Goal: Use online tool/utility: Utilize a website feature to perform a specific function

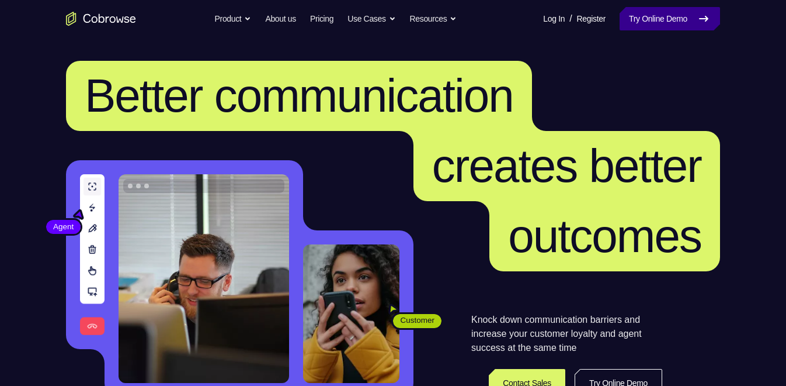
click at [667, 18] on link "Try Online Demo" at bounding box center [670, 18] width 100 height 23
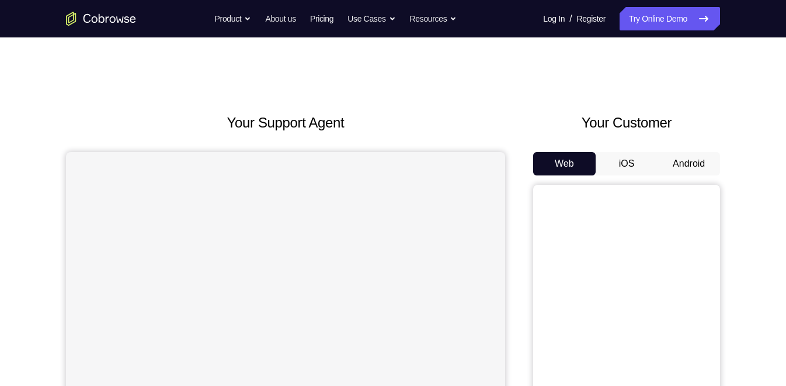
click at [676, 161] on button "Android" at bounding box center [689, 163] width 63 height 23
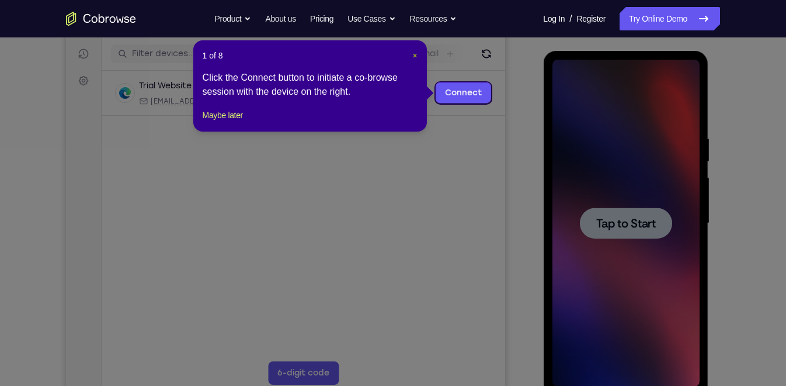
click at [414, 55] on span "×" at bounding box center [414, 55] width 5 height 9
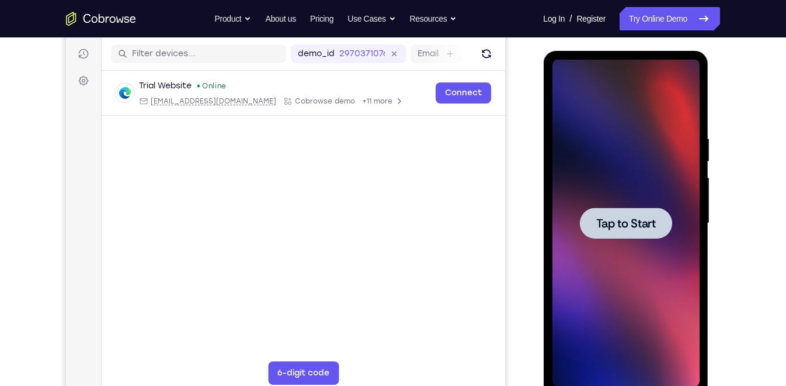
click at [633, 224] on span "Tap to Start" at bounding box center [626, 223] width 60 height 12
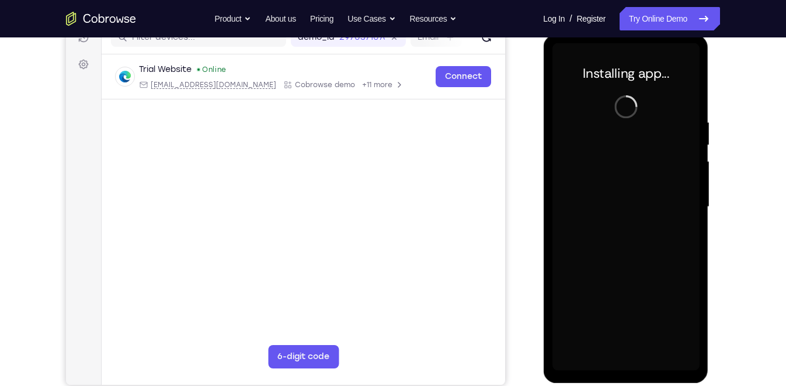
scroll to position [159, 0]
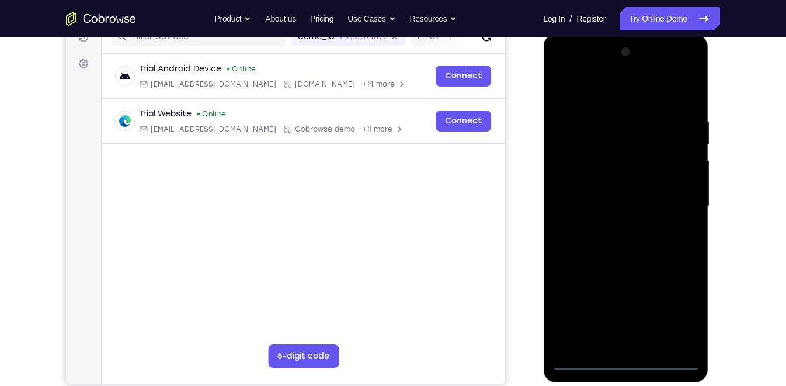
click at [626, 356] on div at bounding box center [625, 206] width 147 height 327
click at [629, 359] on div at bounding box center [625, 206] width 147 height 327
click at [674, 299] on div at bounding box center [625, 206] width 147 height 327
click at [679, 312] on div at bounding box center [625, 206] width 147 height 327
click at [594, 86] on div at bounding box center [625, 206] width 147 height 327
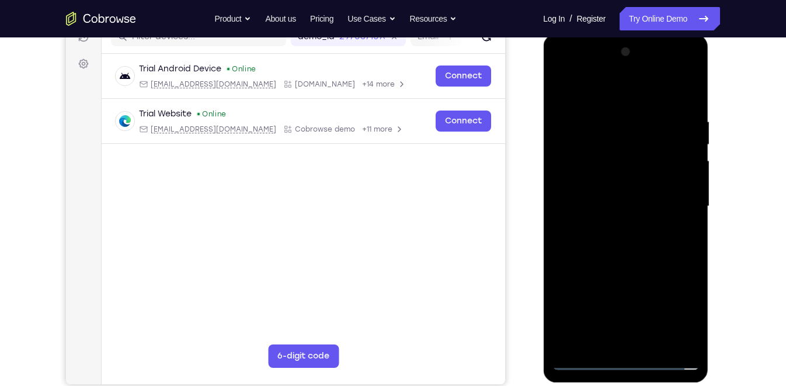
click at [675, 196] on div at bounding box center [625, 206] width 147 height 327
click at [614, 228] on div at bounding box center [625, 206] width 147 height 327
click at [622, 181] on div at bounding box center [625, 206] width 147 height 327
click at [619, 196] on div at bounding box center [625, 206] width 147 height 327
click at [665, 195] on div at bounding box center [625, 206] width 147 height 327
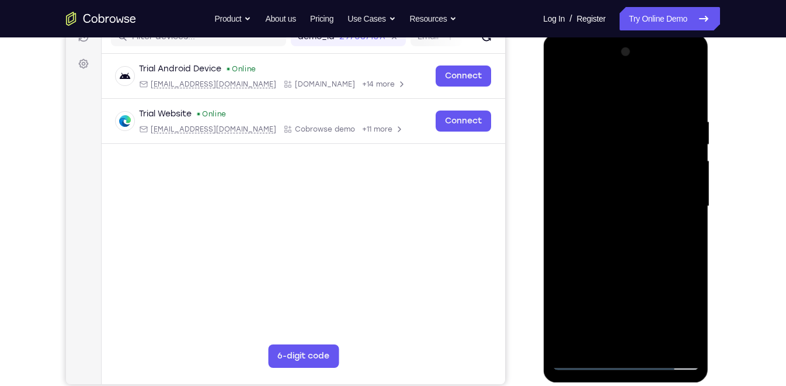
click at [665, 195] on div at bounding box center [625, 206] width 147 height 327
click at [626, 199] on div at bounding box center [625, 206] width 147 height 327
click at [583, 359] on div at bounding box center [625, 206] width 147 height 327
click at [610, 236] on div at bounding box center [625, 206] width 147 height 327
click at [621, 234] on div at bounding box center [625, 206] width 147 height 327
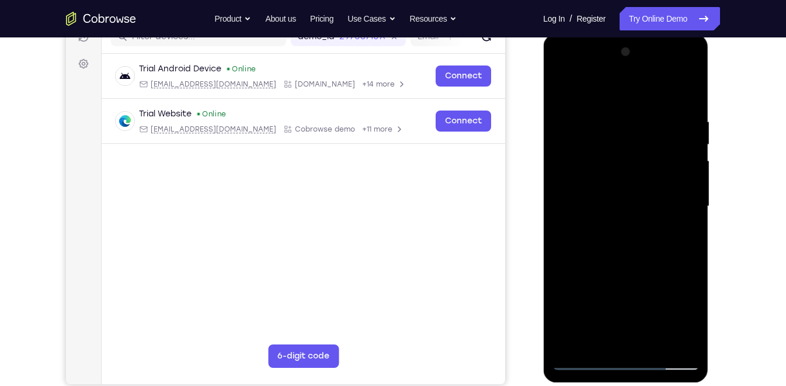
click at [617, 227] on div at bounding box center [625, 206] width 147 height 327
click at [586, 359] on div at bounding box center [625, 206] width 147 height 327
click at [614, 338] on div at bounding box center [625, 206] width 147 height 327
click at [613, 332] on div at bounding box center [625, 206] width 147 height 327
click at [581, 363] on div at bounding box center [625, 206] width 147 height 327
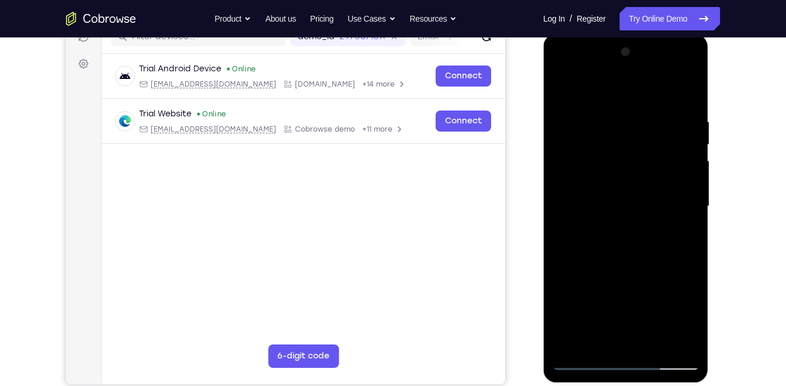
click at [617, 224] on div at bounding box center [625, 206] width 147 height 327
click at [630, 180] on div at bounding box center [625, 206] width 147 height 327
click at [625, 195] on div at bounding box center [625, 206] width 147 height 327
click at [613, 195] on div at bounding box center [625, 206] width 147 height 327
click at [586, 356] on div at bounding box center [625, 206] width 147 height 327
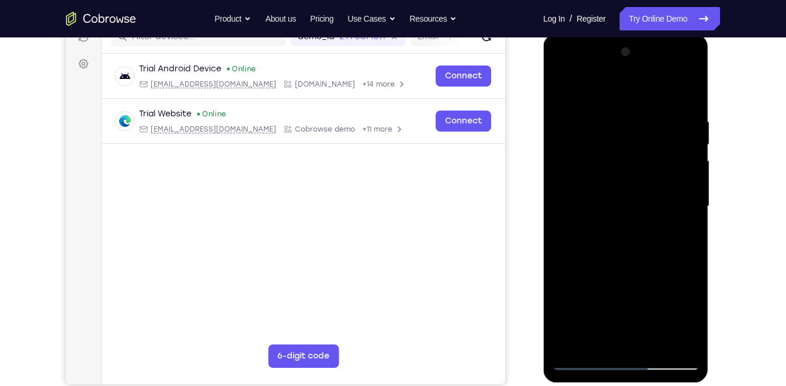
click at [629, 176] on div at bounding box center [625, 206] width 147 height 327
click at [630, 228] on div at bounding box center [625, 206] width 147 height 327
click at [623, 229] on div at bounding box center [625, 206] width 147 height 327
click at [635, 202] on div at bounding box center [625, 206] width 147 height 327
click at [589, 356] on div at bounding box center [625, 206] width 147 height 327
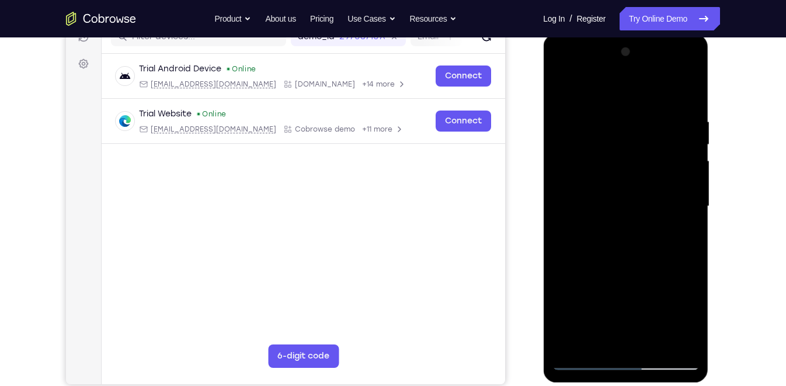
click at [584, 360] on div at bounding box center [625, 206] width 147 height 327
click at [577, 164] on div at bounding box center [625, 206] width 147 height 327
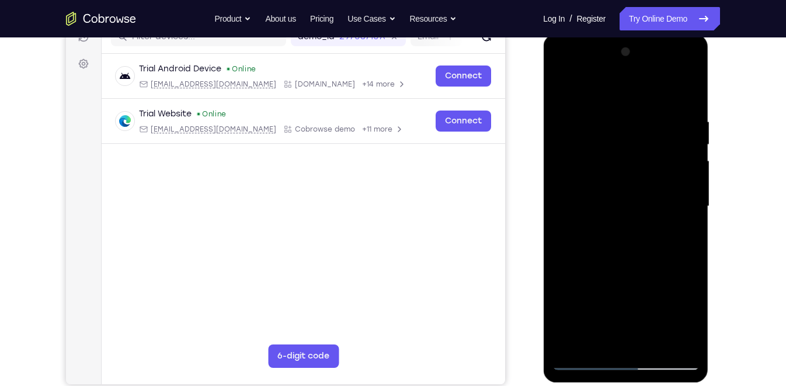
click at [612, 227] on div at bounding box center [625, 206] width 147 height 327
click at [613, 181] on div at bounding box center [625, 206] width 147 height 327
click at [607, 198] on div at bounding box center [625, 206] width 147 height 327
click at [613, 193] on div at bounding box center [625, 206] width 147 height 327
click at [583, 362] on div at bounding box center [625, 206] width 147 height 327
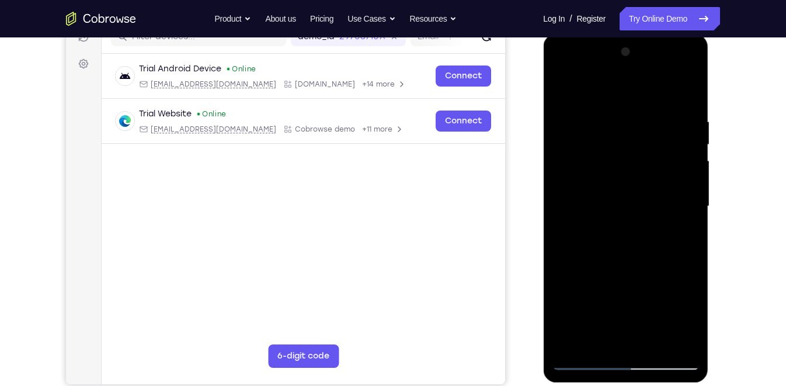
click at [615, 236] on div at bounding box center [625, 206] width 147 height 327
click at [630, 228] on div at bounding box center [625, 206] width 147 height 327
click at [633, 241] on div at bounding box center [625, 206] width 147 height 327
click at [616, 231] on div at bounding box center [625, 206] width 147 height 327
click at [639, 258] on div at bounding box center [625, 206] width 147 height 327
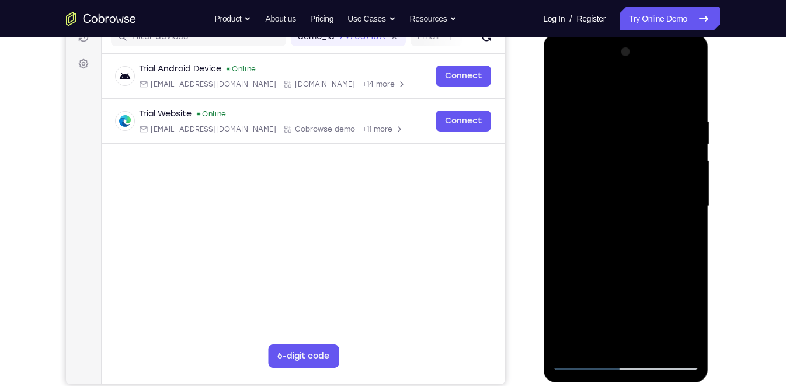
click at [638, 231] on div at bounding box center [625, 206] width 147 height 327
click at [631, 225] on div at bounding box center [625, 206] width 147 height 327
click at [629, 206] on div at bounding box center [625, 206] width 147 height 327
click at [639, 189] on div at bounding box center [625, 206] width 147 height 327
click at [627, 221] on div at bounding box center [625, 206] width 147 height 327
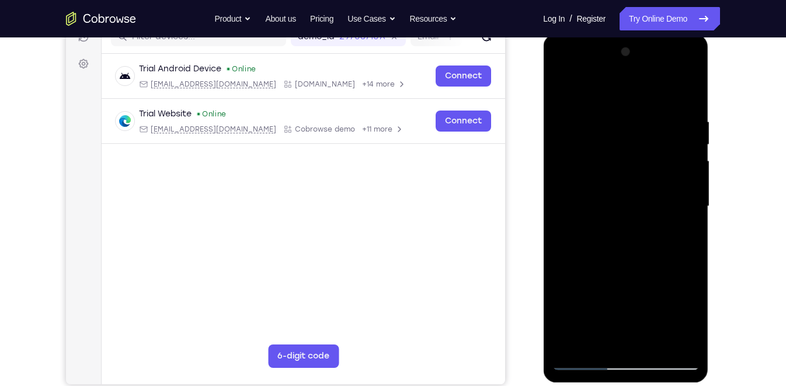
click at [582, 358] on div at bounding box center [625, 206] width 147 height 327
click at [617, 185] on div at bounding box center [625, 206] width 147 height 327
click at [615, 197] on div at bounding box center [625, 206] width 147 height 327
click at [620, 196] on div at bounding box center [625, 206] width 147 height 327
click at [585, 356] on div at bounding box center [625, 206] width 147 height 327
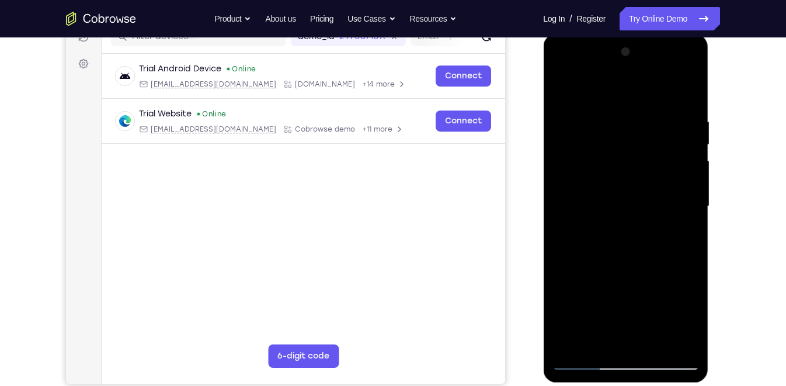
click at [627, 178] on div at bounding box center [625, 206] width 147 height 327
click at [619, 225] on div at bounding box center [625, 206] width 147 height 327
click at [612, 226] on div at bounding box center [625, 206] width 147 height 327
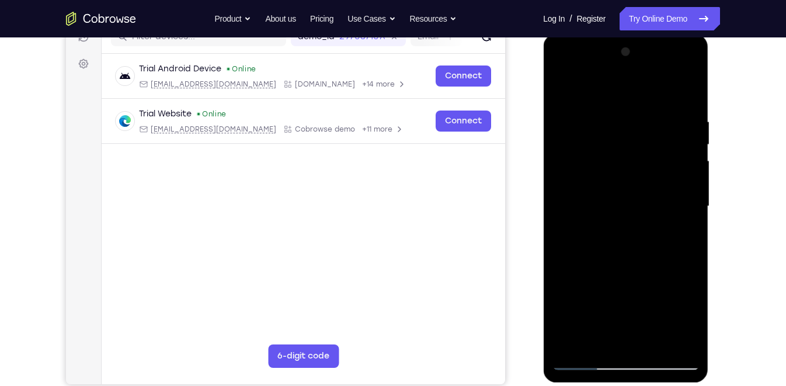
click at [612, 226] on div at bounding box center [625, 206] width 147 height 327
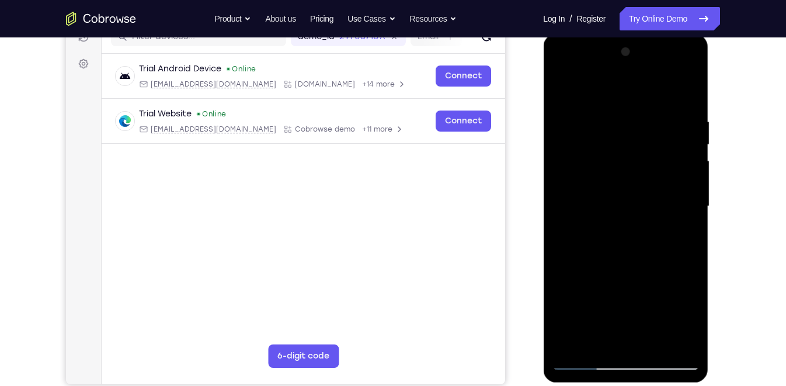
click at [612, 226] on div at bounding box center [625, 206] width 147 height 327
click at [619, 226] on div at bounding box center [625, 206] width 147 height 327
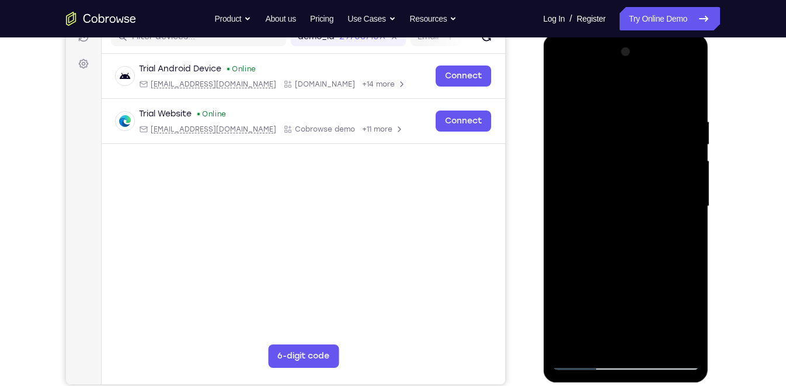
click at [619, 226] on div at bounding box center [625, 206] width 147 height 327
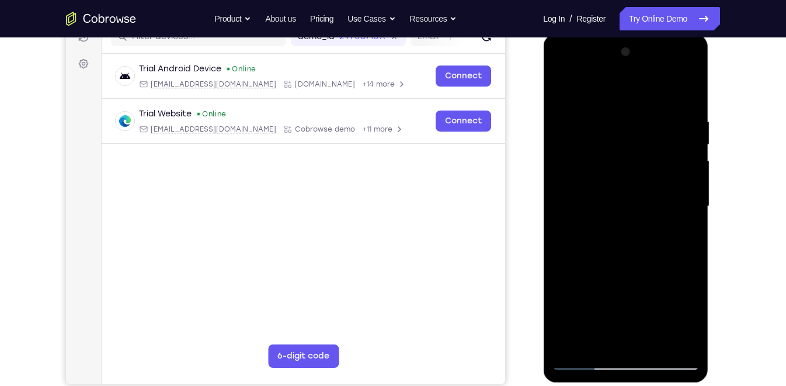
click at [629, 197] on div at bounding box center [625, 206] width 147 height 327
click at [665, 196] on div at bounding box center [625, 206] width 147 height 327
click at [609, 232] on div at bounding box center [625, 206] width 147 height 327
click at [625, 194] on div at bounding box center [625, 206] width 147 height 327
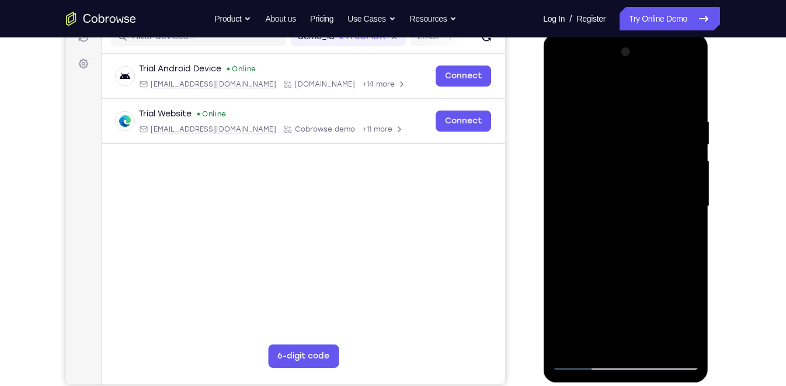
click at [625, 194] on div at bounding box center [625, 206] width 147 height 327
click at [582, 357] on div at bounding box center [625, 206] width 147 height 327
click at [585, 359] on div at bounding box center [625, 206] width 147 height 327
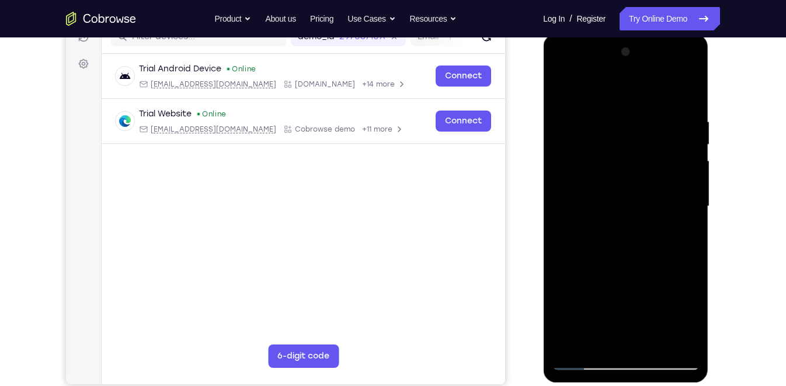
click at [613, 231] on div at bounding box center [625, 206] width 147 height 327
